Goal: Information Seeking & Learning: Learn about a topic

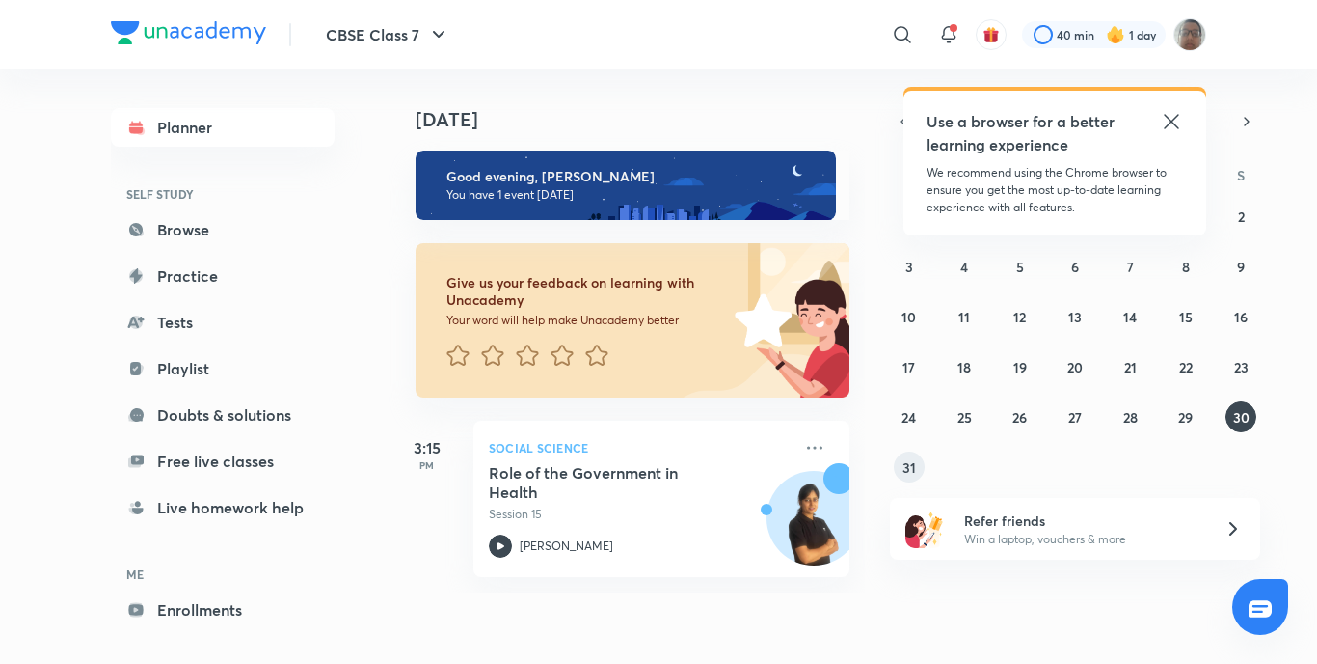
click at [902, 470] on button "31" at bounding box center [909, 466] width 31 height 31
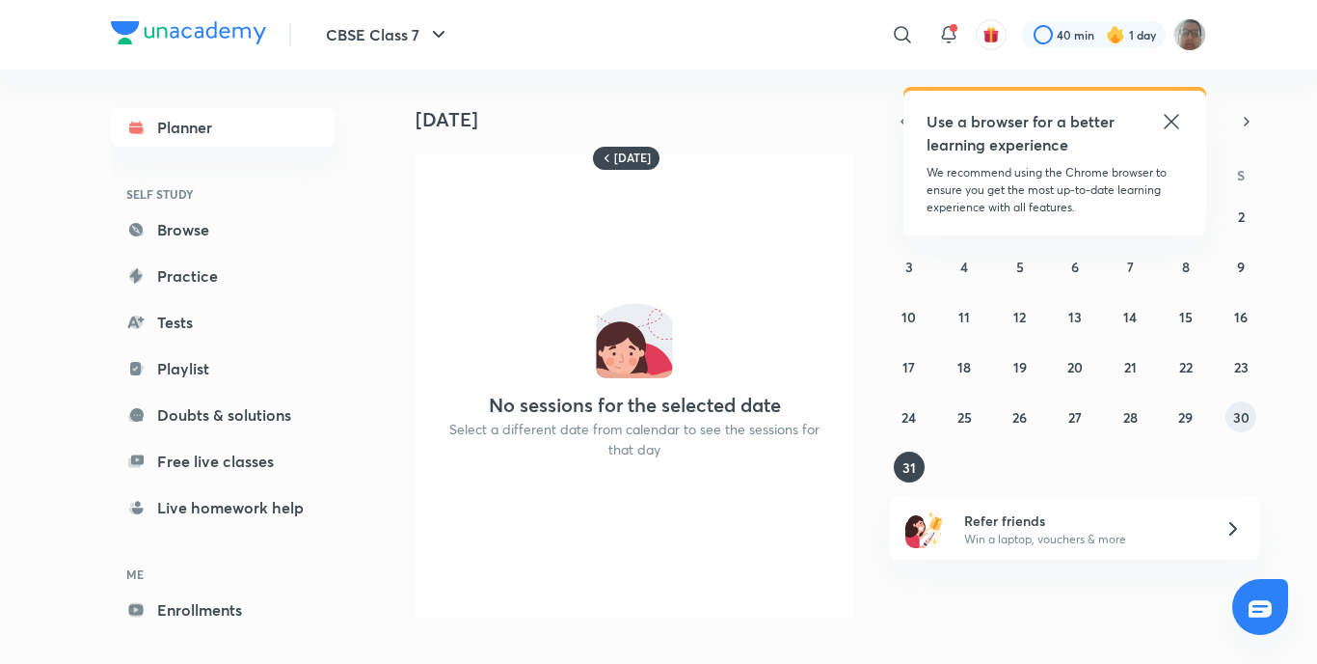
click at [1233, 415] on abbr "30" at bounding box center [1241, 417] width 16 height 18
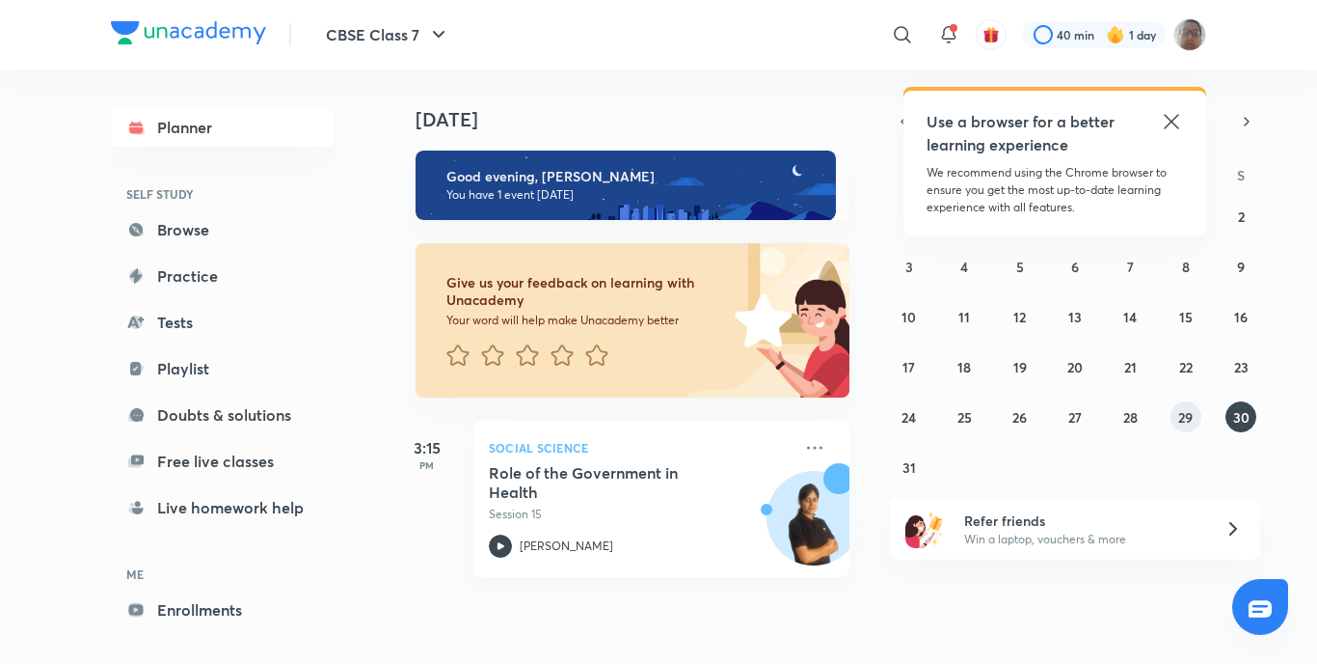
click at [1186, 426] on button "29" at bounding box center [1186, 416] width 31 height 31
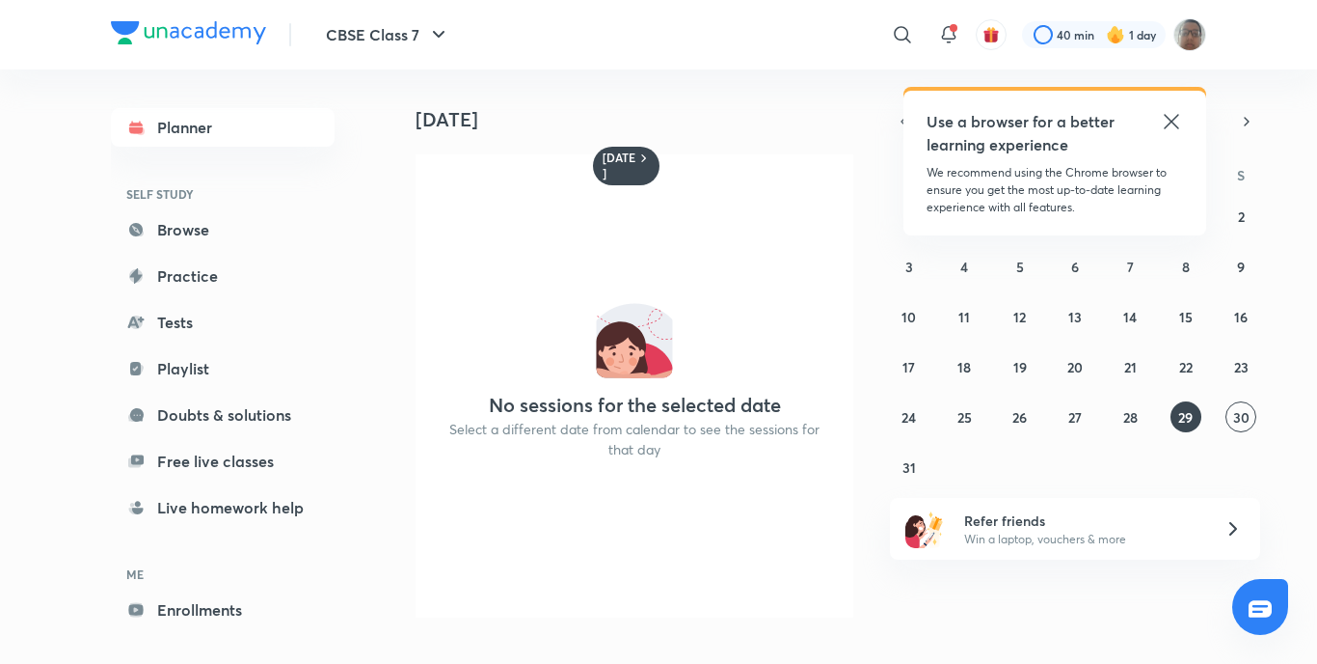
click at [1113, 426] on div "27 28 29 30 31 1 2 3 4 5 6 7 8 9 10 11 12 13 14 15 16 17 18 19 20 21 22 23 24 2…" at bounding box center [1075, 342] width 370 height 282
click at [1117, 425] on div "27 28 29 30 31 1 2 3 4 5 6 7 8 9 10 11 12 13 14 15 16 17 18 19 20 21 22 23 24 2…" at bounding box center [1075, 342] width 370 height 282
click at [1137, 421] on abbr "28" at bounding box center [1131, 417] width 14 height 18
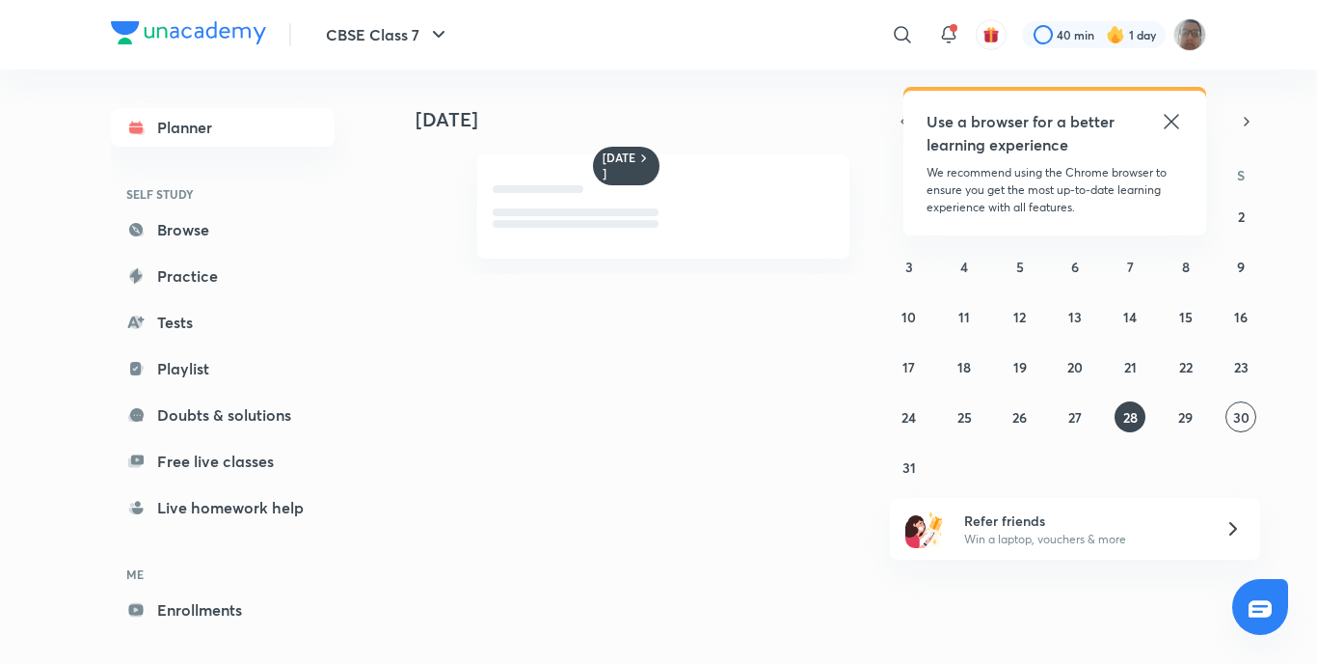
drag, startPoint x: 576, startPoint y: 175, endPoint x: 574, endPoint y: 195, distance: 20.3
click at [577, 176] on div at bounding box center [663, 206] width 372 height 104
click at [573, 230] on div at bounding box center [663, 206] width 372 height 104
drag, startPoint x: 570, startPoint y: 268, endPoint x: 570, endPoint y: 304, distance: 35.7
click at [570, 304] on div "[DATE] [DATE] [DATE] S M T W T F S 27 28 29 30 31 1 2 3 4 5 6 7 8 9 10 11 12 13…" at bounding box center [798, 358] width 818 height 579
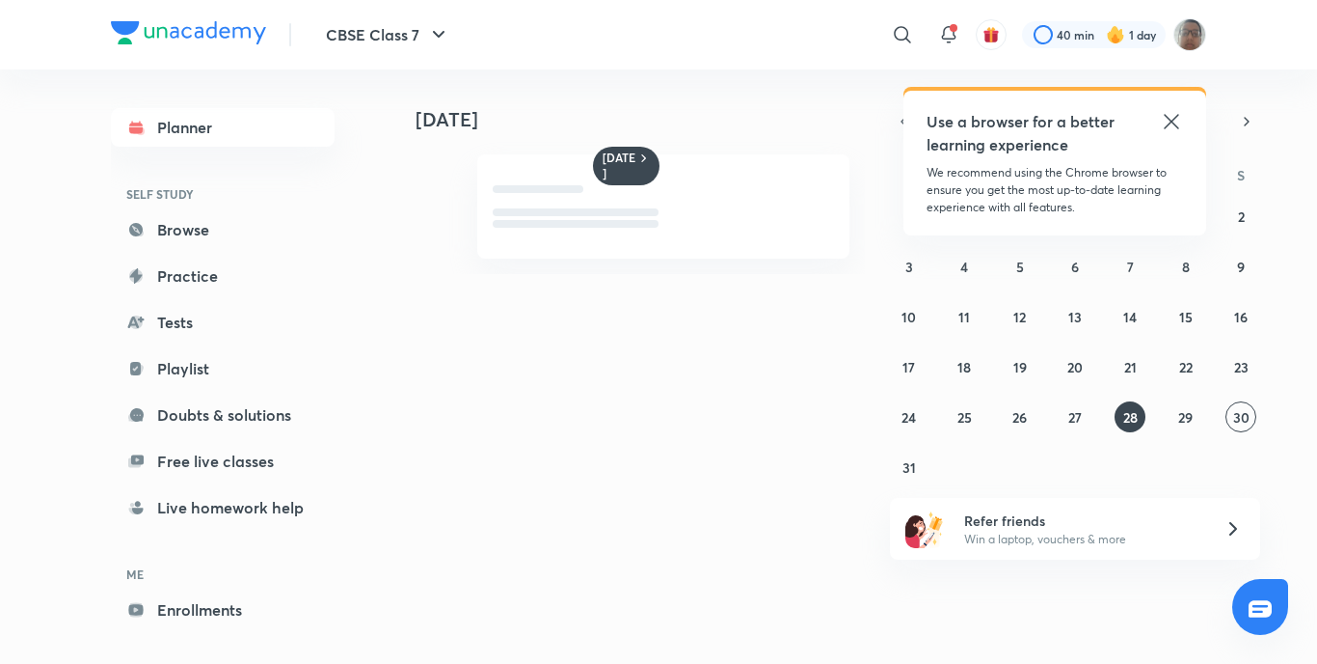
drag, startPoint x: 570, startPoint y: 304, endPoint x: 552, endPoint y: 325, distance: 28.0
click at [554, 325] on div "[DATE] [DATE] [DATE] S M T W T F S 27 28 29 30 31 1 2 3 4 5 6 7 8 9 10 11 12 13…" at bounding box center [798, 358] width 818 height 579
click at [908, 264] on abbr "3" at bounding box center [910, 266] width 8 height 18
click at [959, 264] on button "4" at bounding box center [964, 266] width 31 height 31
drag, startPoint x: 985, startPoint y: 265, endPoint x: 1015, endPoint y: 274, distance: 31.1
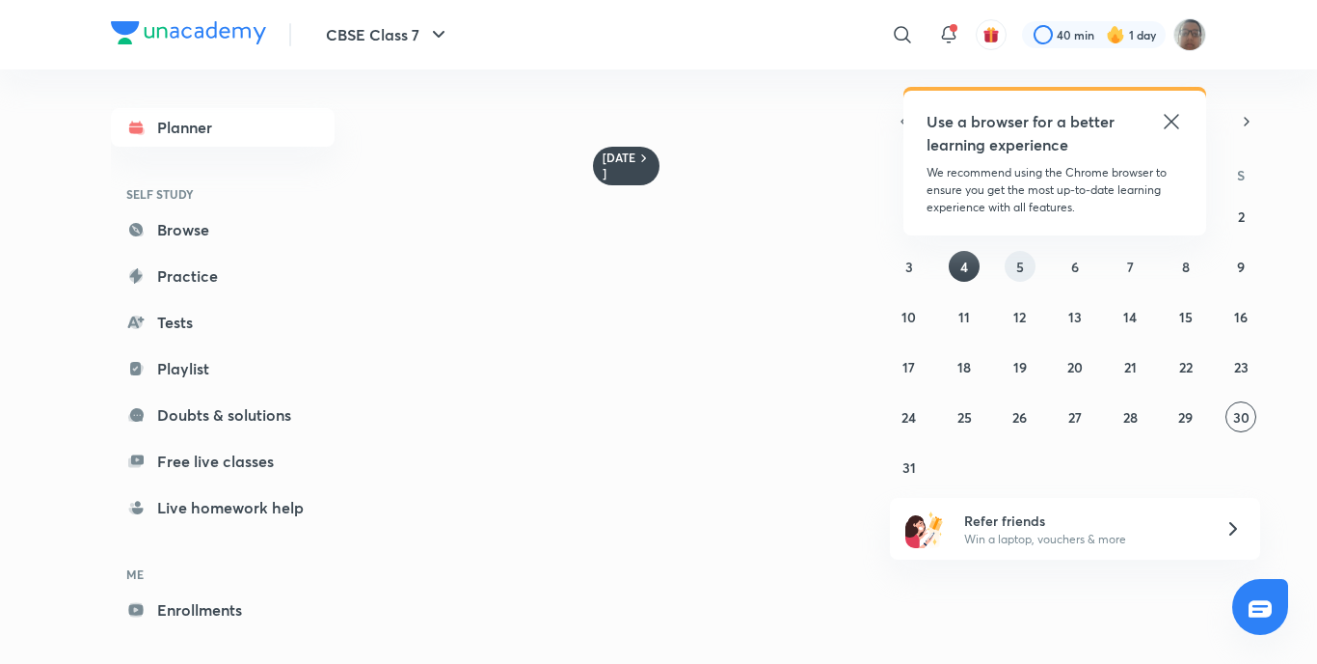
click at [989, 269] on div "27 28 29 30 31 1 2 3 4 5 6 7 8 9 10 11 12 13 14 15 16 17 18 19 20 21 22 23 24 2…" at bounding box center [1075, 342] width 370 height 282
drag, startPoint x: 1038, startPoint y: 276, endPoint x: 1067, endPoint y: 277, distance: 28.9
click at [1039, 276] on div "27 28 29 30 31 1 2 3 4 5 6 7 8 9 10 11 12 13 14 15 16 17 18 19 20 21 22 23 24 2…" at bounding box center [1075, 342] width 370 height 282
drag, startPoint x: 1067, startPoint y: 277, endPoint x: 1092, endPoint y: 279, distance: 25.1
click at [1070, 278] on button "6" at bounding box center [1075, 266] width 31 height 31
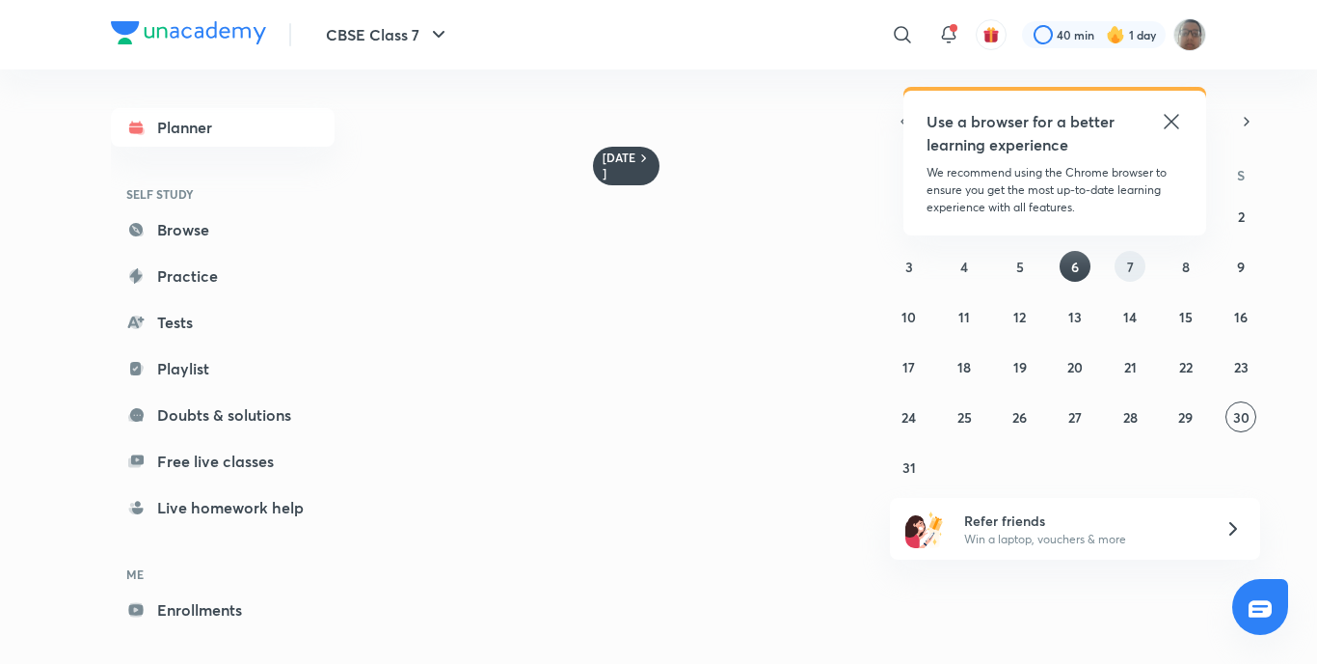
drag, startPoint x: 1111, startPoint y: 281, endPoint x: 1123, endPoint y: 281, distance: 11.6
click at [1113, 281] on div "27 28 29 30 31 1 2 3 4 5 6 7 8 9 10 11 12 13 14 15 16 17 18 19 20 21 22 23 24 2…" at bounding box center [1075, 342] width 370 height 282
drag, startPoint x: 1153, startPoint y: 283, endPoint x: 1182, endPoint y: 285, distance: 29.0
click at [1171, 285] on div "27 28 29 30 31 1 2 3 4 5 6 7 8 9 10 11 12 13 14 15 16 17 18 19 20 21 22 23 24 2…" at bounding box center [1075, 342] width 370 height 282
drag, startPoint x: 1187, startPoint y: 286, endPoint x: 1127, endPoint y: 317, distance: 67.3
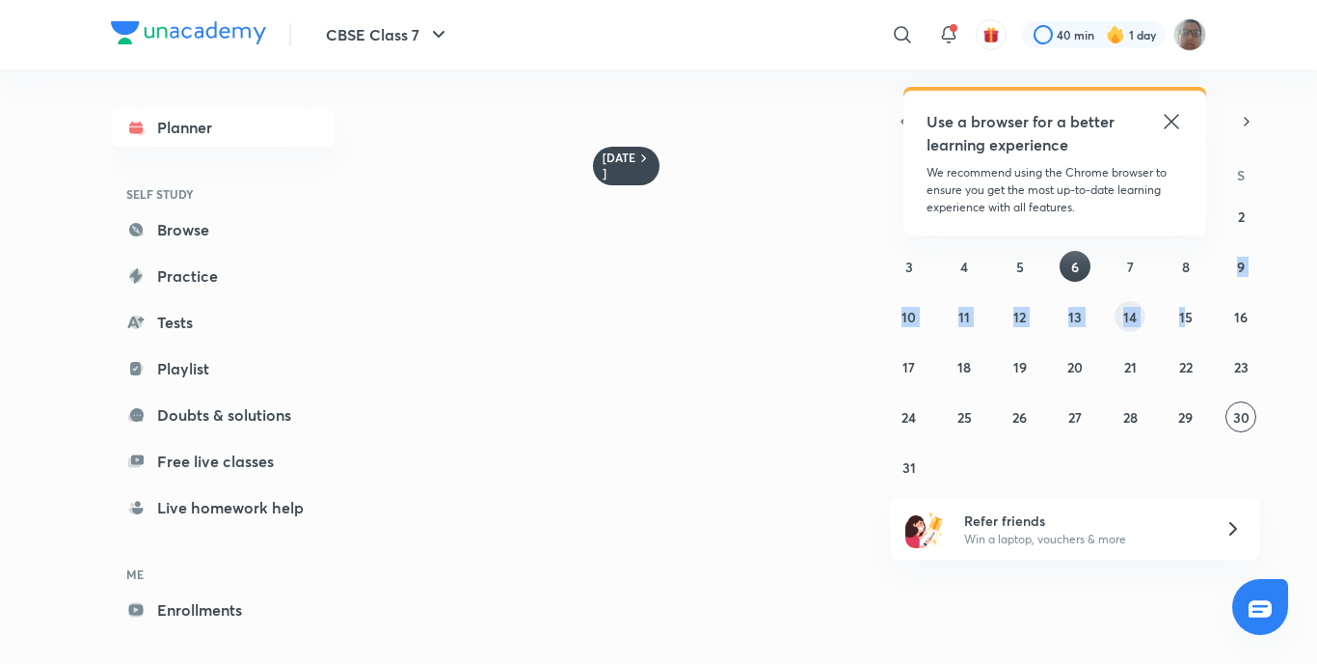
click at [1159, 309] on div "27 28 29 30 31 1 2 3 4 5 6 7 8 9 10 11 12 13 14 15 16 17 18 19 20 21 22 23 24 2…" at bounding box center [1075, 342] width 370 height 282
drag, startPoint x: 989, startPoint y: 351, endPoint x: 963, endPoint y: 374, distance: 34.8
click at [987, 394] on div "27 28 29 30 31 1 2 3 4 5 6 7 8 9 10 11 12 13 14 15 16 17 18 19 20 21 22 23 24 2…" at bounding box center [1075, 342] width 370 height 282
drag, startPoint x: 963, startPoint y: 374, endPoint x: 916, endPoint y: 466, distance: 103.1
click at [916, 466] on div "27 28 29 30 31 1 2 3 4 5 6 7 8 9 10 11 12 13 14 15 16 17 18 19 20 21 22 23 24 2…" at bounding box center [1075, 342] width 370 height 282
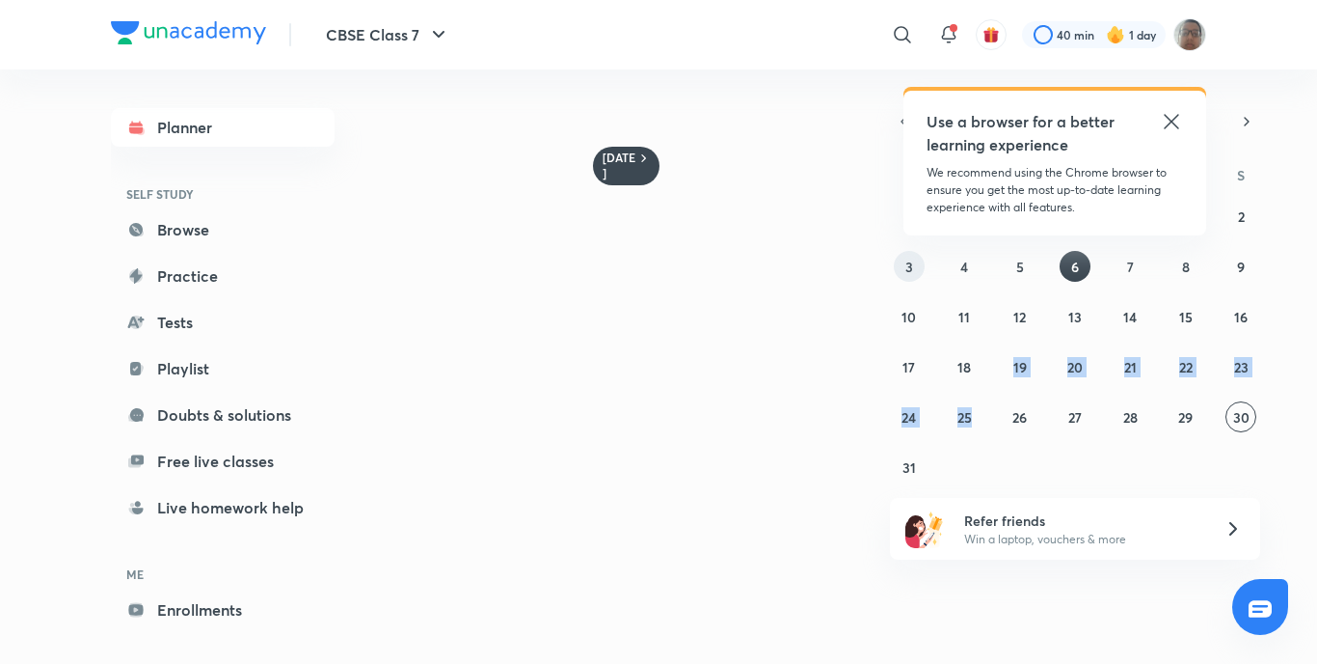
click at [924, 274] on div "27 28 29 30 31 1 2 3 4 5 6 7 8 9 10 11 12 13 14 15 16 17 18 19 20 21 22 23 24 2…" at bounding box center [1075, 342] width 370 height 282
click at [949, 269] on div "27 28 29 30 31 1 2 3 4 5 6 7 8 9 10 11 12 13 14 15 16 17 18 19 20 21 22 23 24 2…" at bounding box center [1075, 342] width 370 height 282
click at [955, 269] on button "4" at bounding box center [964, 266] width 31 height 31
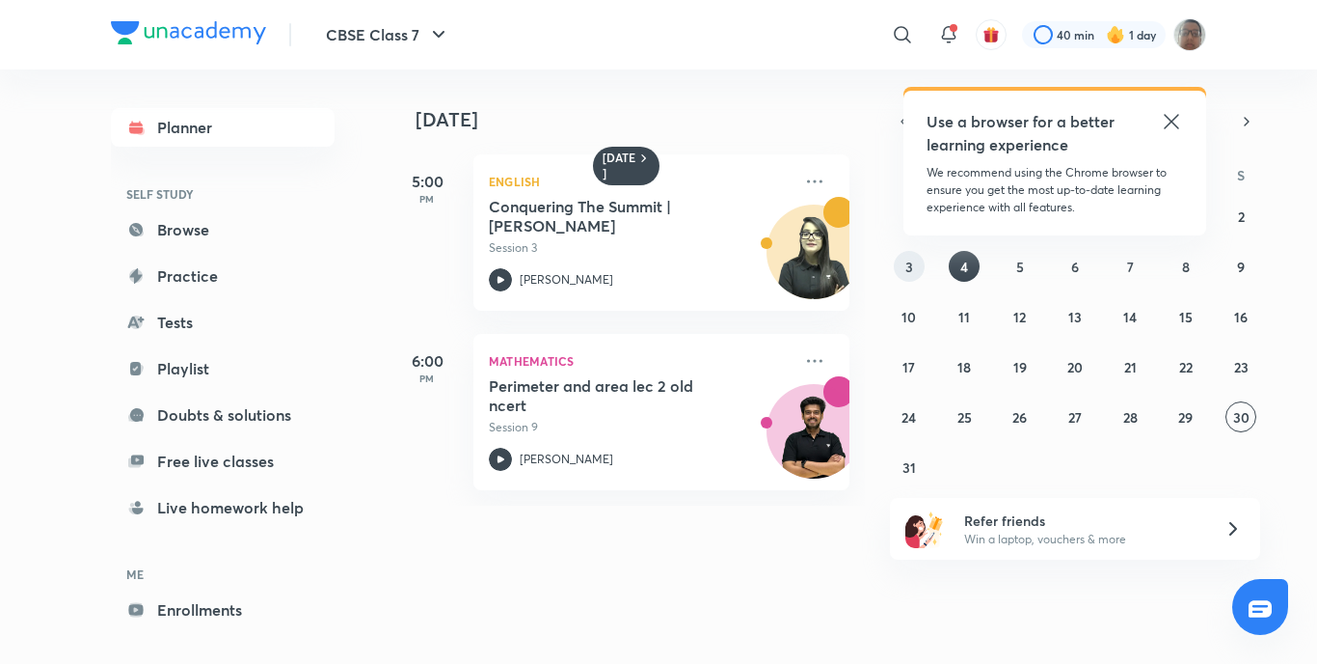
click at [917, 267] on button "3" at bounding box center [909, 266] width 31 height 31
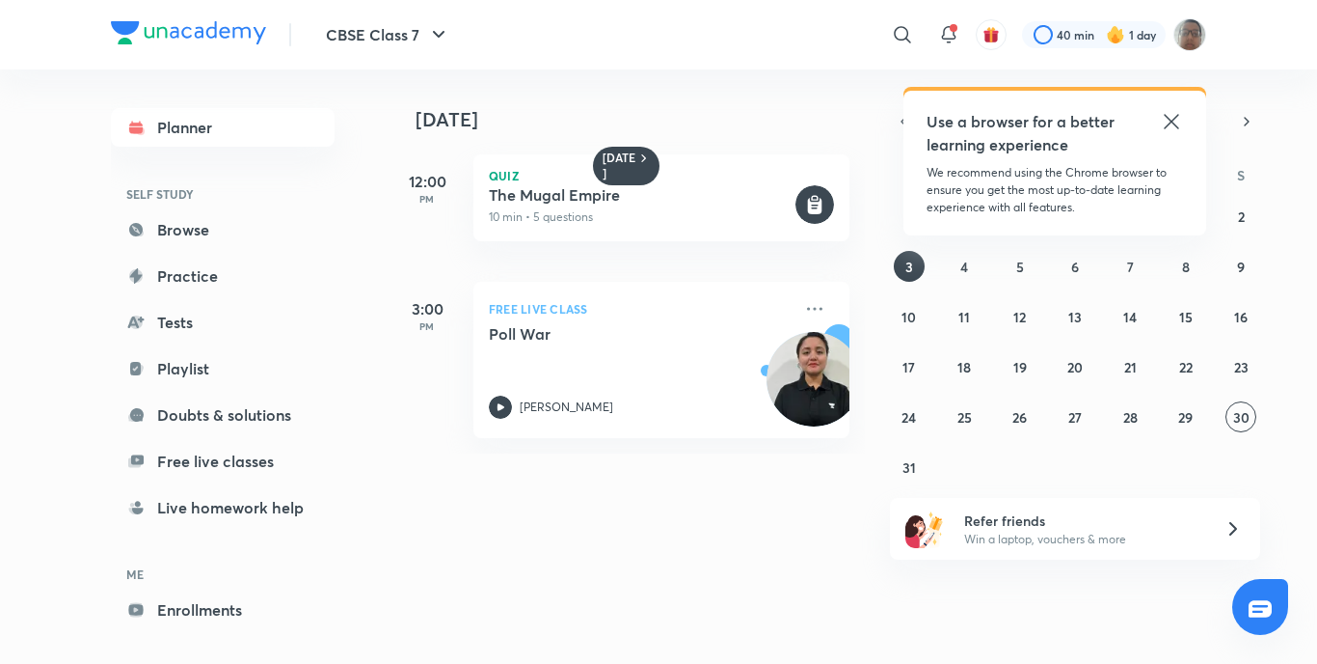
drag, startPoint x: 917, startPoint y: 267, endPoint x: 935, endPoint y: 428, distance: 162.0
click at [946, 447] on div "27 28 29 30 31 1 2 3 4 5 6 7 8 9 10 11 12 13 14 15 16 17 18 19 20 21 22 23 24 2…" at bounding box center [1075, 342] width 370 height 282
click at [638, 342] on h5 "Poll War" at bounding box center [609, 333] width 240 height 19
